Goal: Information Seeking & Learning: Learn about a topic

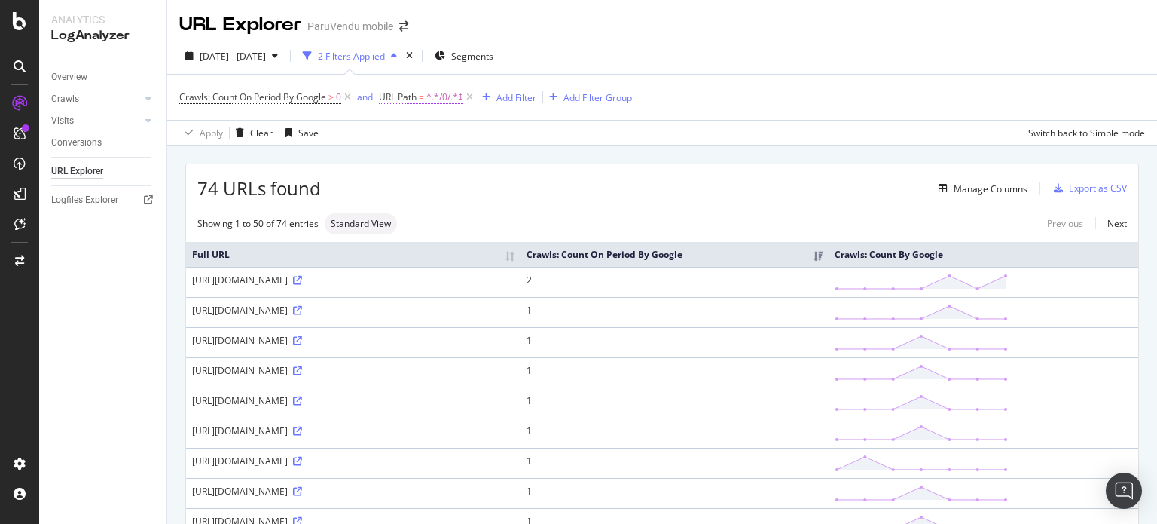
click at [431, 98] on span "^.*/0/.*$" at bounding box center [444, 97] width 37 height 21
click at [427, 141] on div "Contains" at bounding box center [475, 133] width 166 height 24
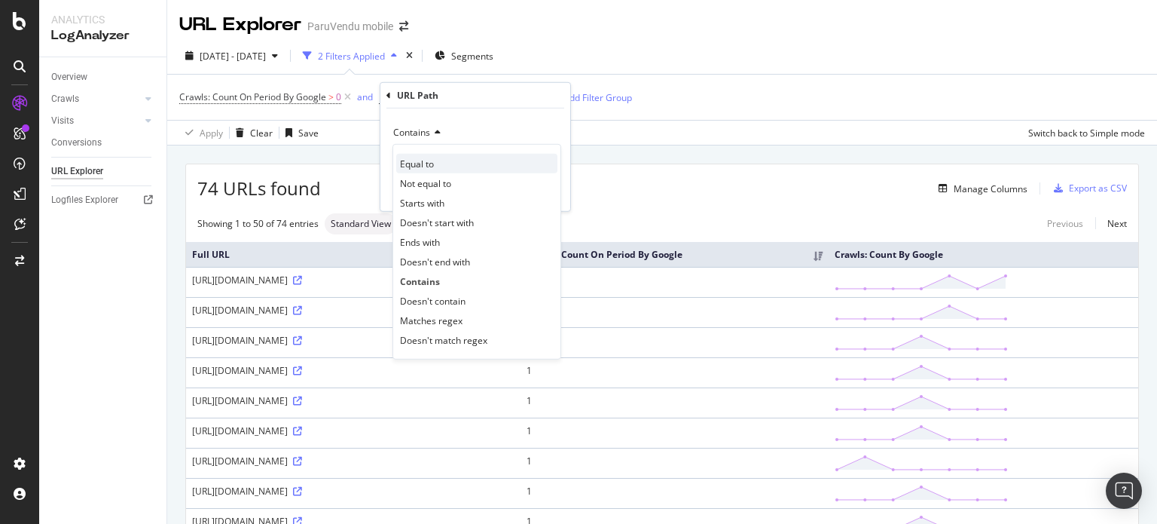
click at [420, 160] on span "Equal to" at bounding box center [417, 163] width 34 height 13
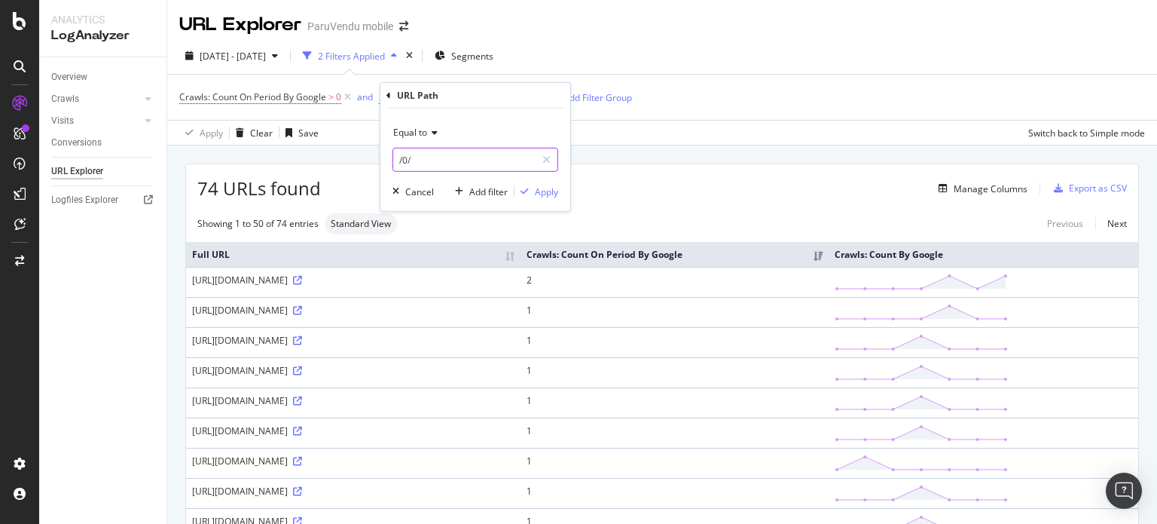
click at [433, 157] on input "/0/" at bounding box center [464, 160] width 142 height 24
type input "/a/voiture-occasion/"
click at [538, 191] on div "Apply" at bounding box center [546, 191] width 23 height 13
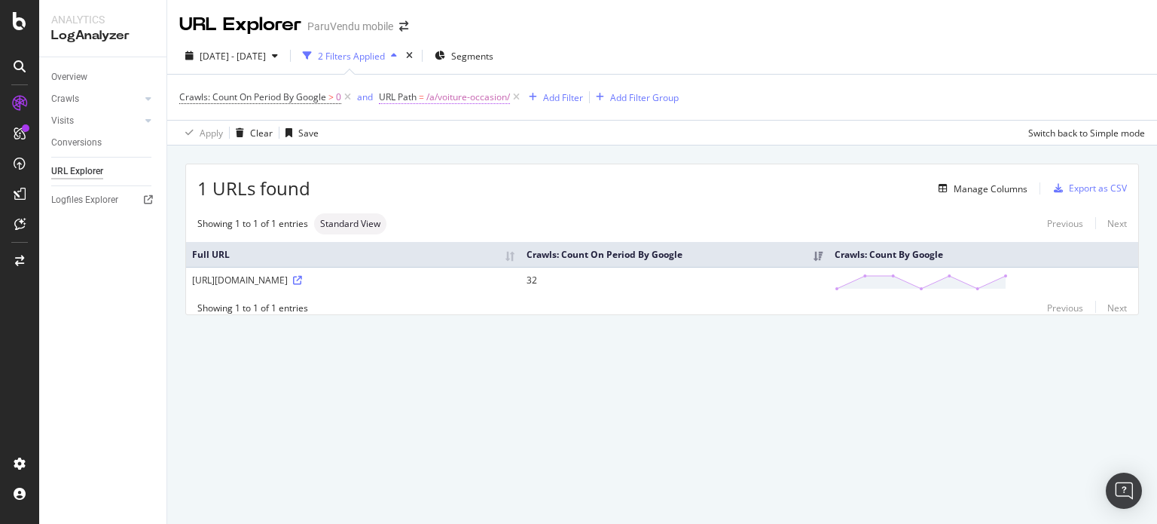
click at [434, 96] on span "/a/voiture-occasion/" at bounding box center [468, 97] width 84 height 21
click at [408, 160] on input "/a/voiture-occasion/" at bounding box center [464, 160] width 142 height 24
type input "/voiture-occasion/"
click at [547, 194] on div "Apply" at bounding box center [546, 191] width 23 height 13
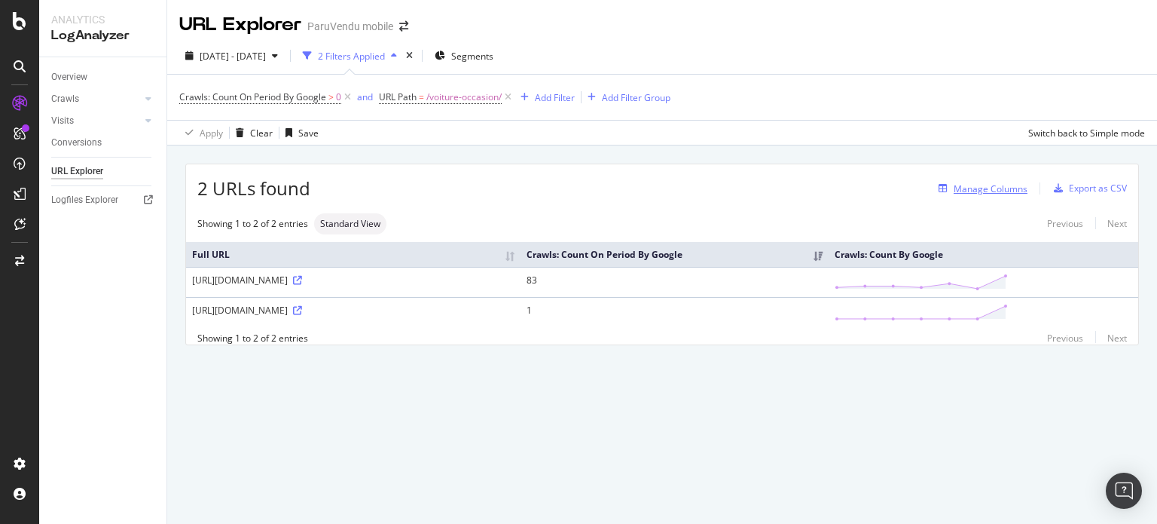
click at [1000, 186] on div "Manage Columns" at bounding box center [991, 188] width 74 height 13
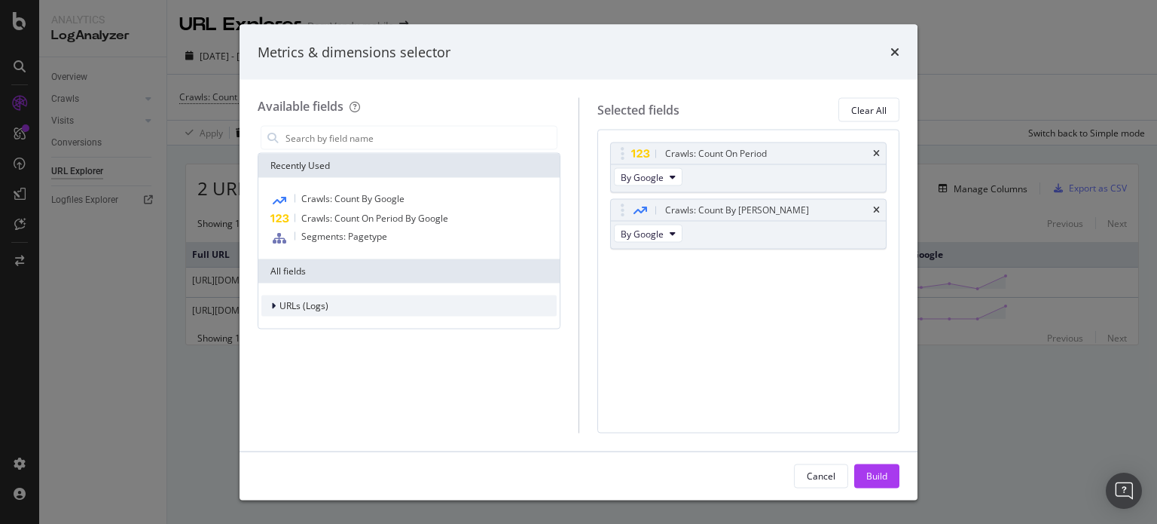
click at [276, 310] on div "modal" at bounding box center [274, 305] width 9 height 15
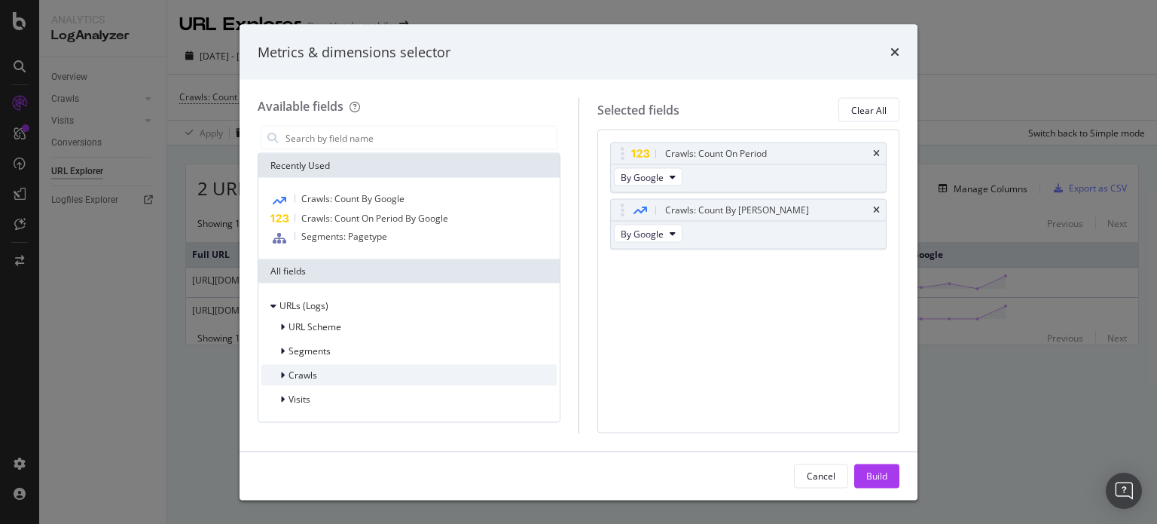
click at [283, 377] on icon "modal" at bounding box center [282, 375] width 5 height 9
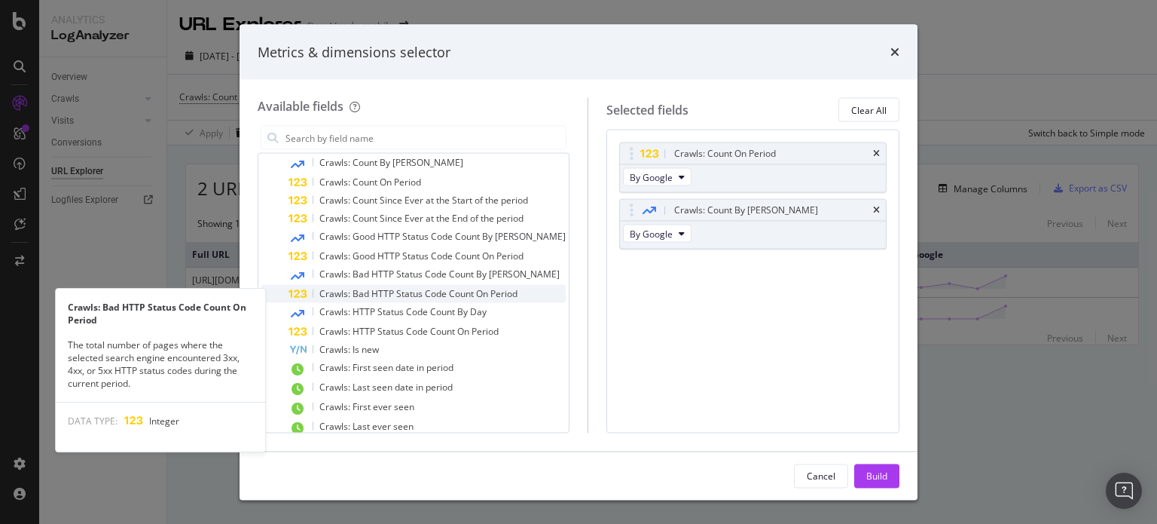
scroll to position [234, 0]
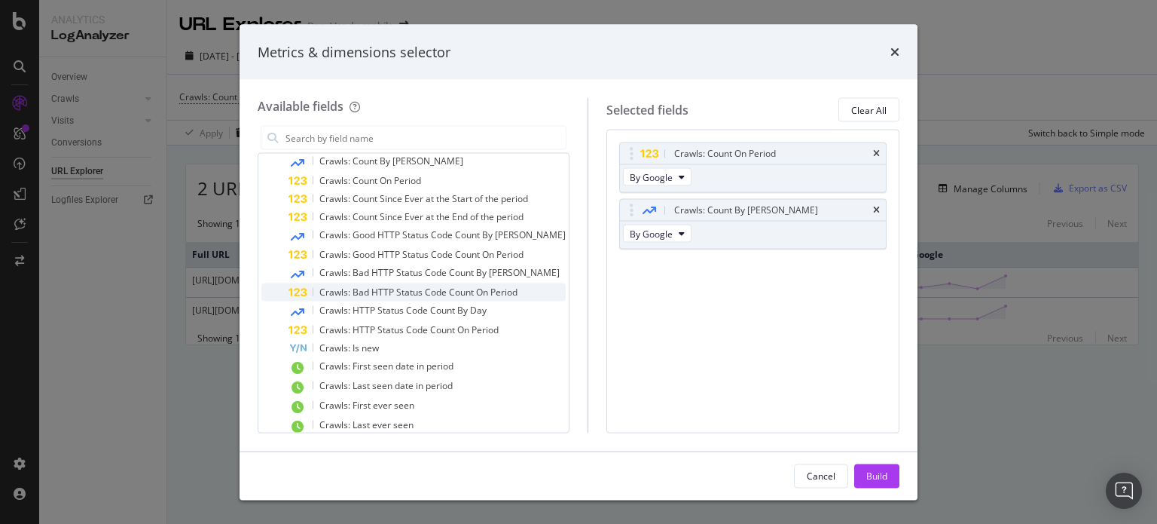
click at [377, 294] on span "Crawls: Bad HTTP Status Code Count On Period" at bounding box center [418, 291] width 198 height 13
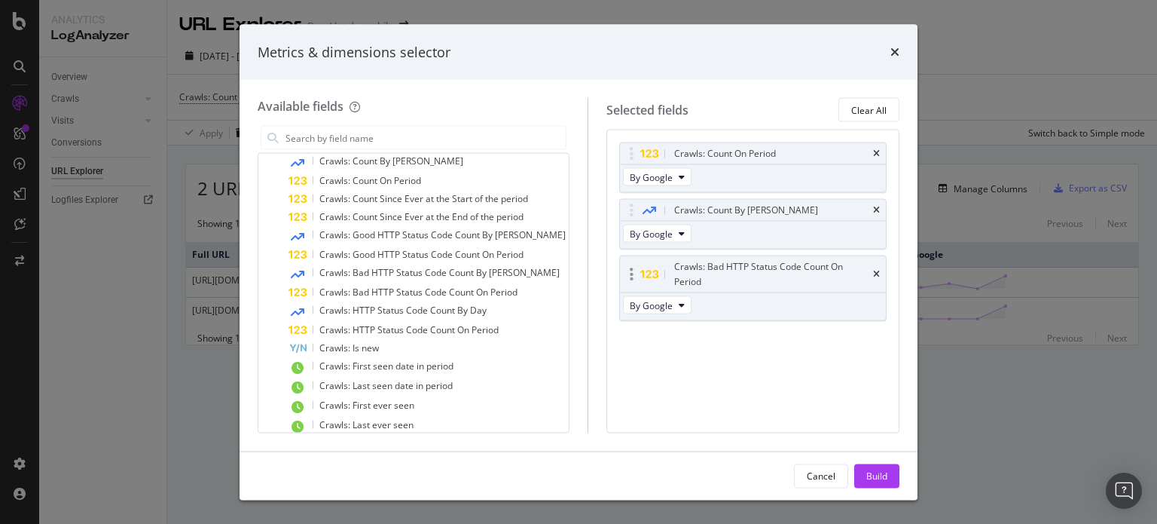
click at [884, 269] on div "Crawls: Bad HTTP Status Code Count On Period" at bounding box center [753, 274] width 266 height 36
click at [877, 270] on icon "times" at bounding box center [876, 274] width 7 height 9
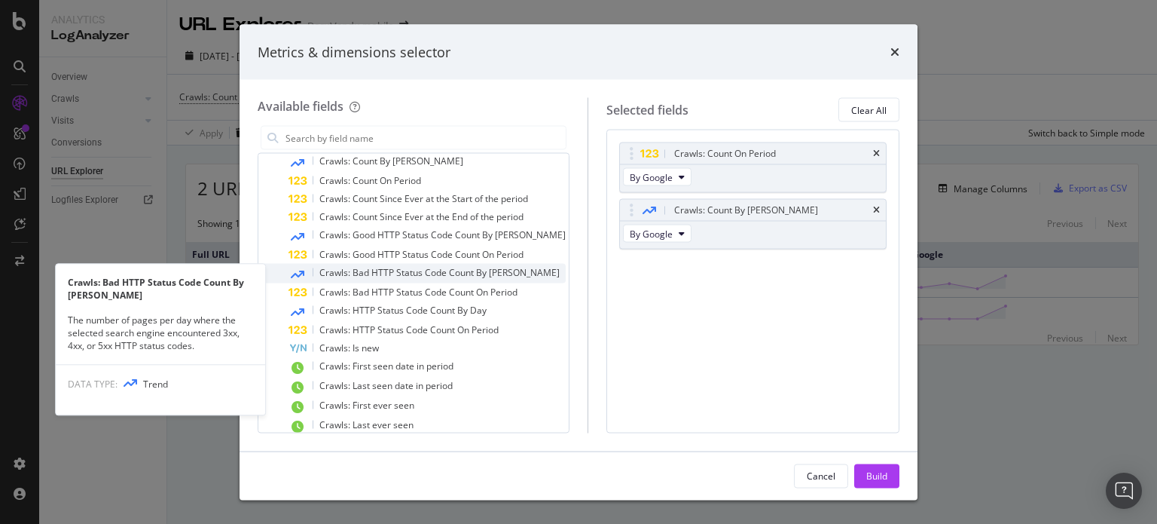
click at [420, 274] on span "Crawls: Bad HTTP Status Code Count By Day" at bounding box center [439, 272] width 240 height 13
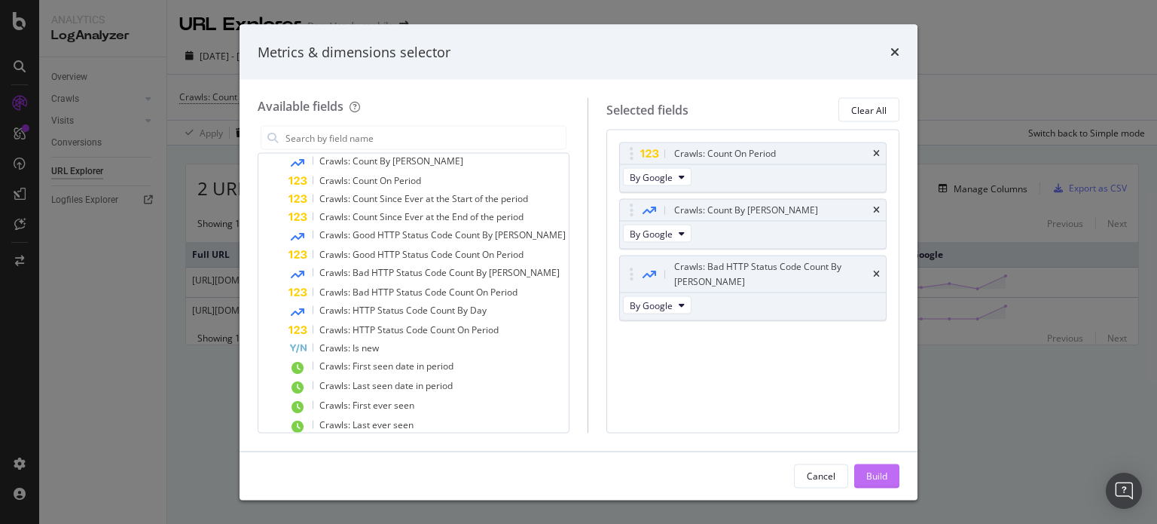
click at [872, 481] on div "Build" at bounding box center [876, 475] width 21 height 13
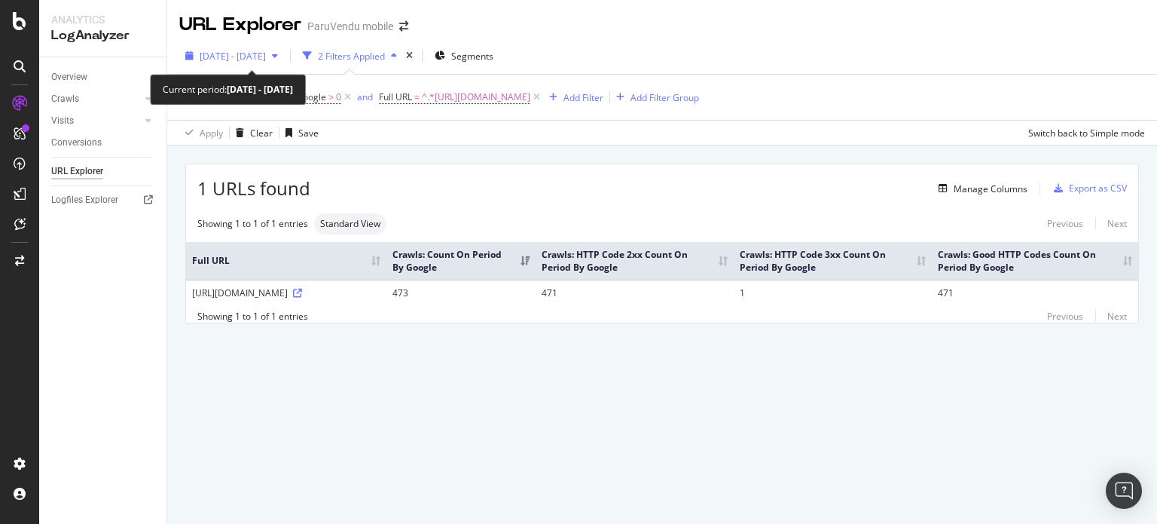
click at [266, 50] on span "2025 Aug. 2nd - Aug. 31st" at bounding box center [233, 56] width 66 height 13
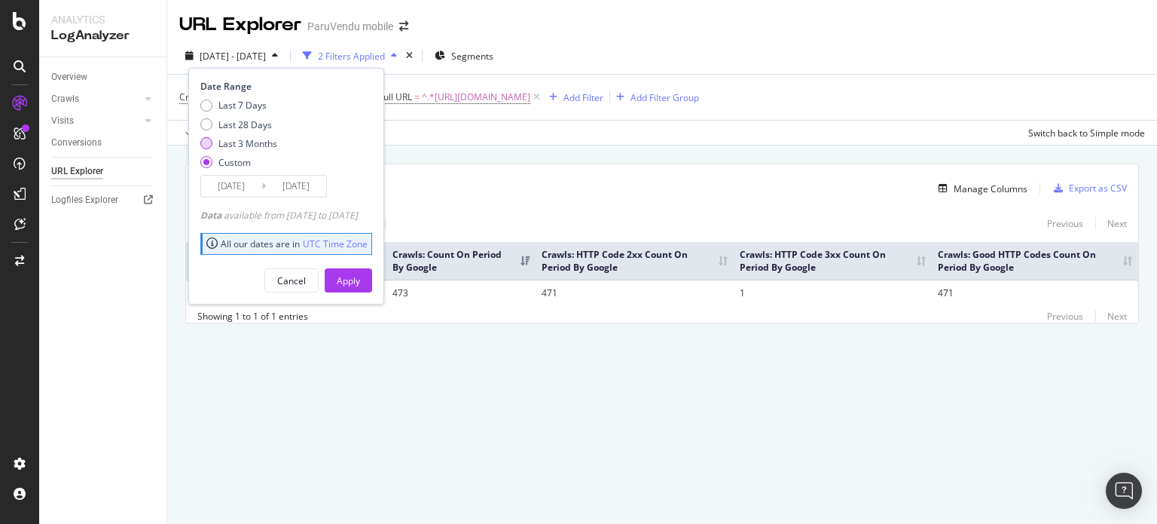
click at [240, 141] on div "Last 3 Months" at bounding box center [247, 143] width 59 height 13
type input "2025/06/01"
click at [360, 276] on div "Apply" at bounding box center [348, 280] width 23 height 13
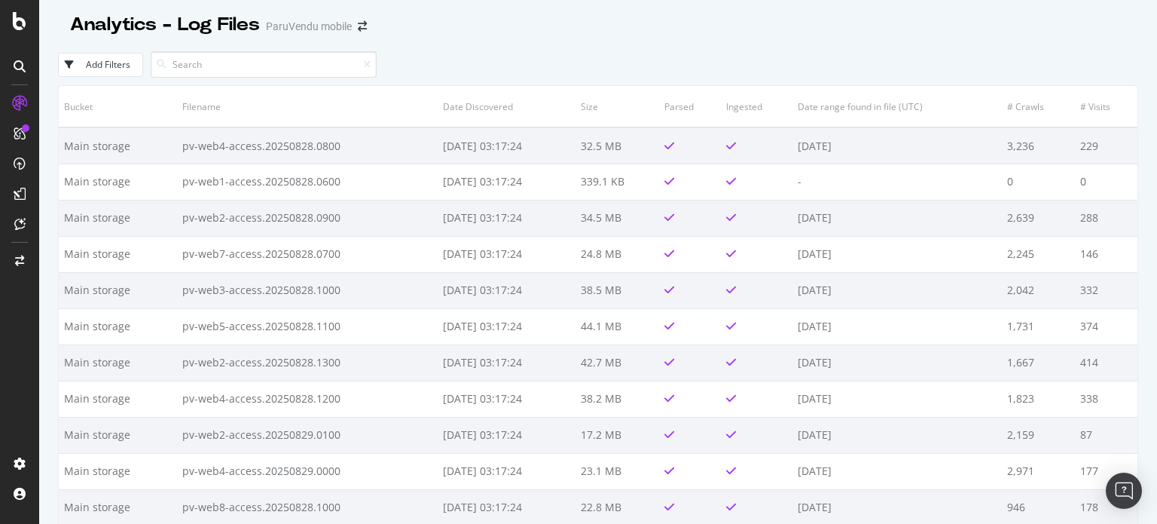
scroll to position [2787, 0]
